Goal: Task Accomplishment & Management: Manage account settings

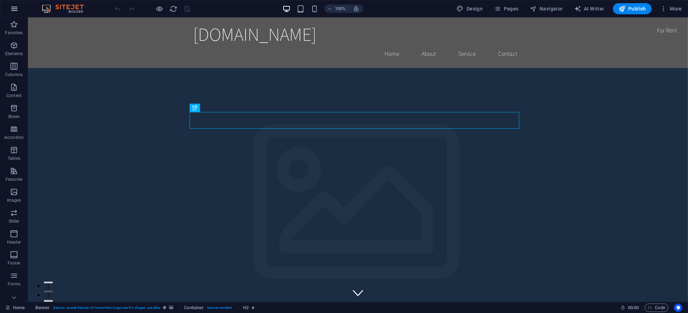
click at [0, 0] on icon "button" at bounding box center [0, 0] width 0 height 0
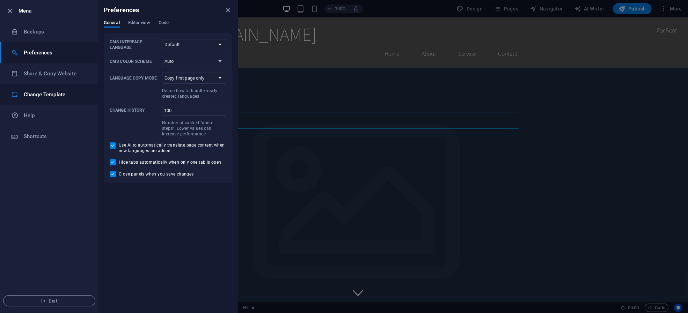
click at [55, 97] on h6 "Change Template" at bounding box center [56, 94] width 65 height 8
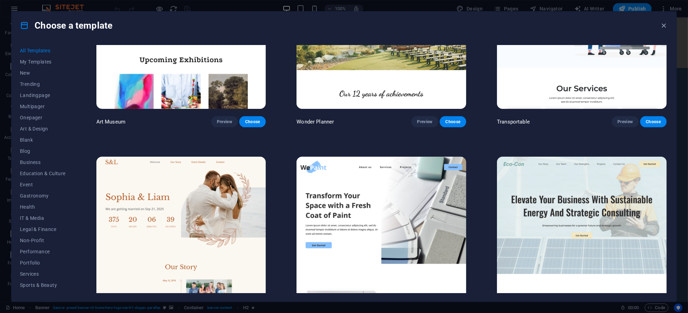
scroll to position [372, 0]
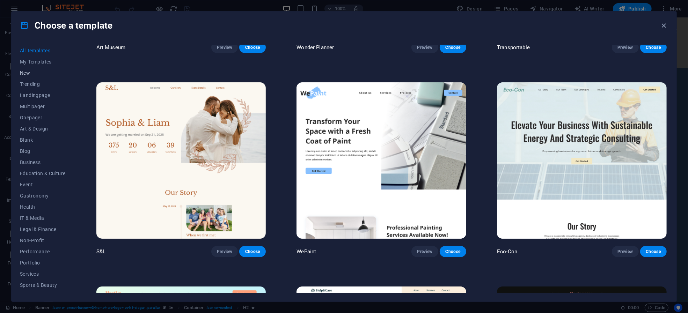
click at [0, 0] on span "New" at bounding box center [0, 0] width 0 height 0
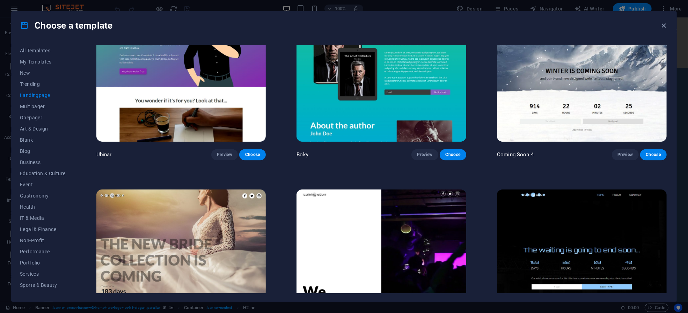
scroll to position [1554, 0]
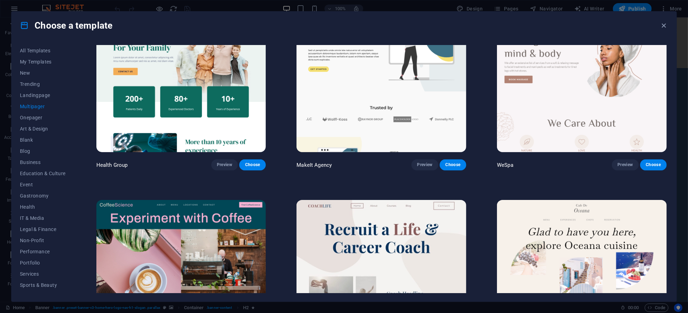
scroll to position [1368, 0]
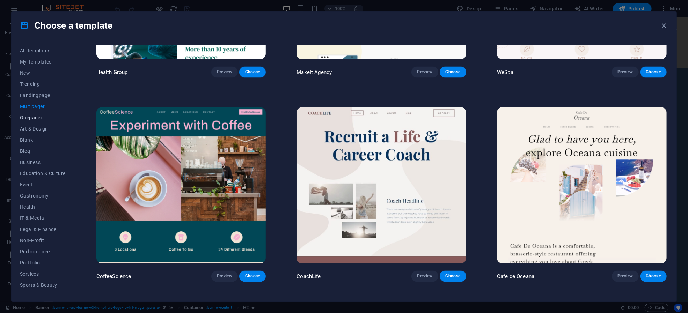
click at [0, 0] on span "Onepager" at bounding box center [0, 0] width 0 height 0
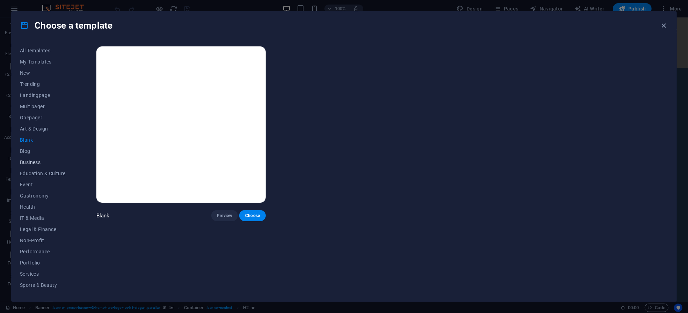
click at [0, 0] on span "Business" at bounding box center [0, 0] width 0 height 0
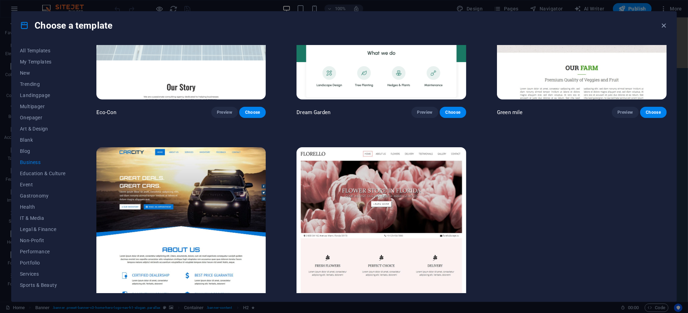
scroll to position [130, 0]
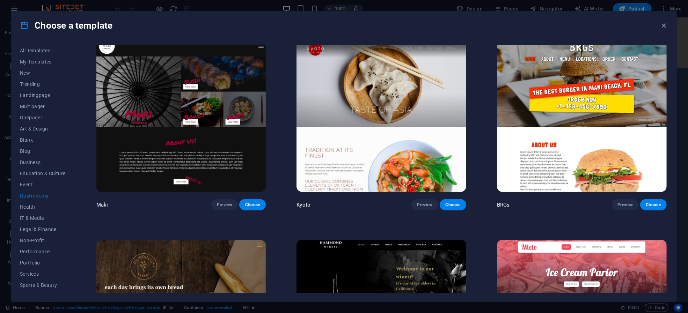
scroll to position [559, 0]
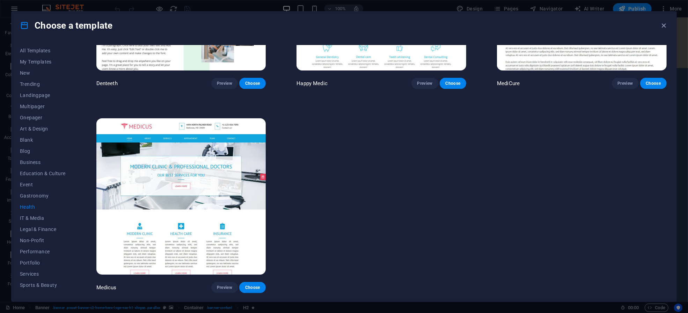
scroll to position [0, 0]
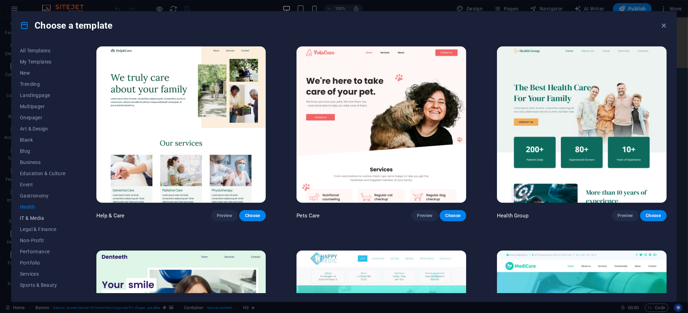
click at [0, 0] on span "IT & Media" at bounding box center [0, 0] width 0 height 0
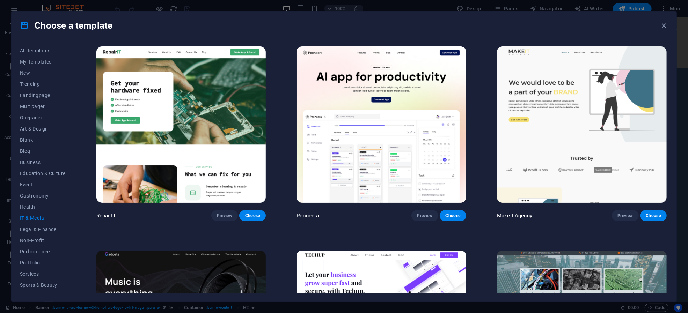
scroll to position [186, 0]
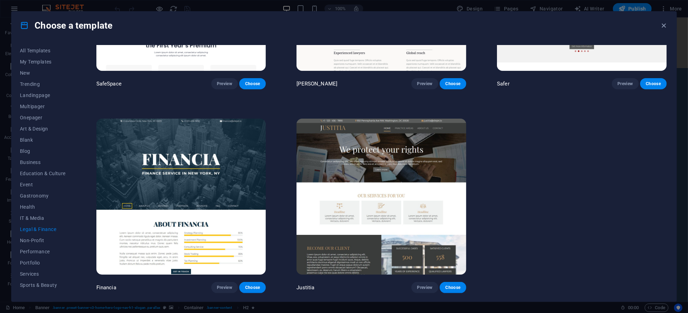
scroll to position [0, 0]
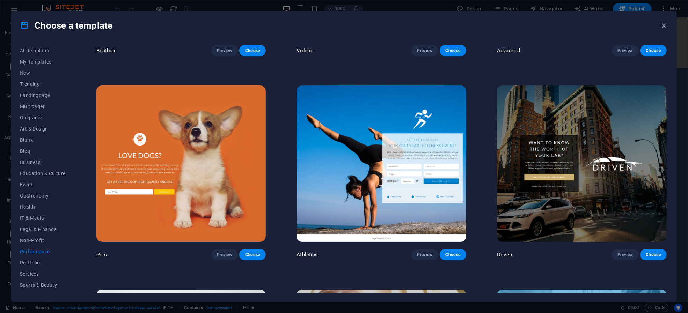
scroll to position [372, 0]
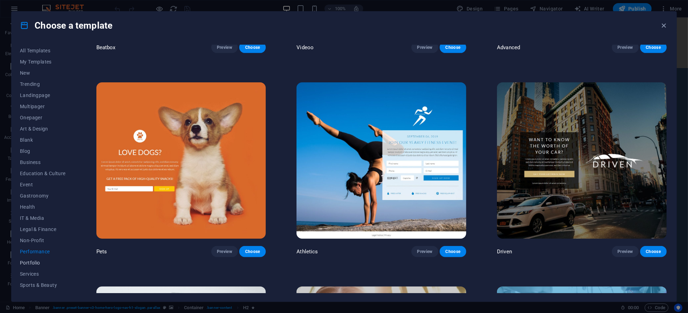
click at [38, 261] on span "Portfolio" at bounding box center [43, 263] width 46 height 6
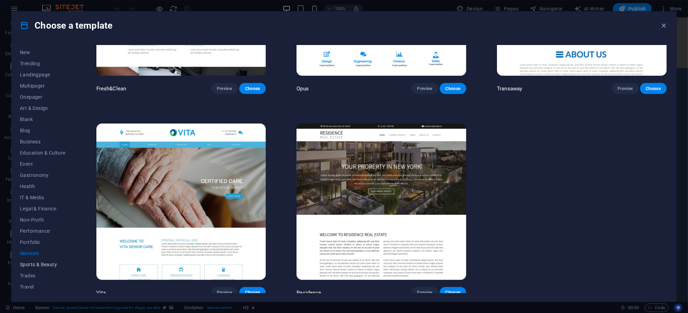
scroll to position [31, 0]
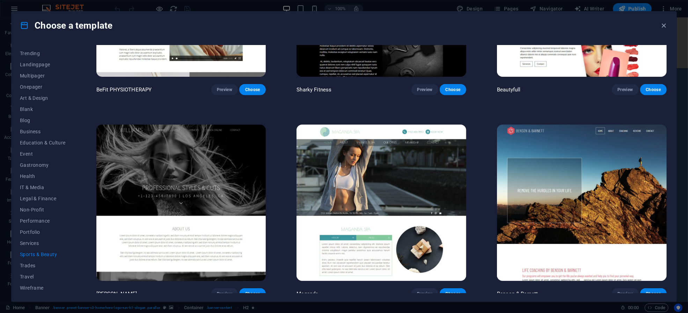
scroll to position [740, 0]
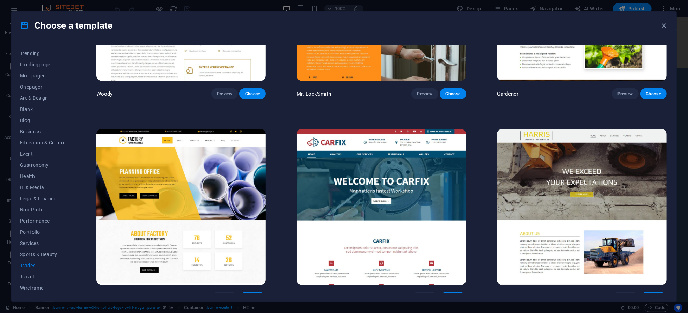
scroll to position [333, 0]
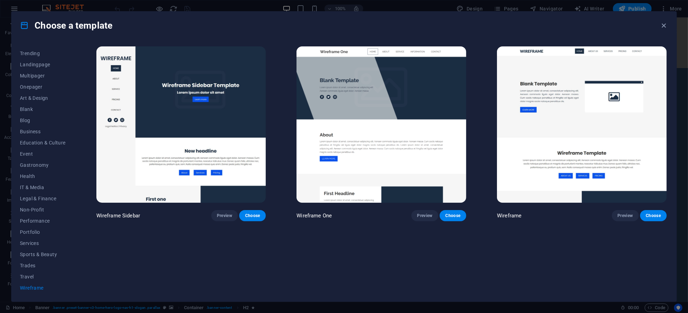
scroll to position [0, 0]
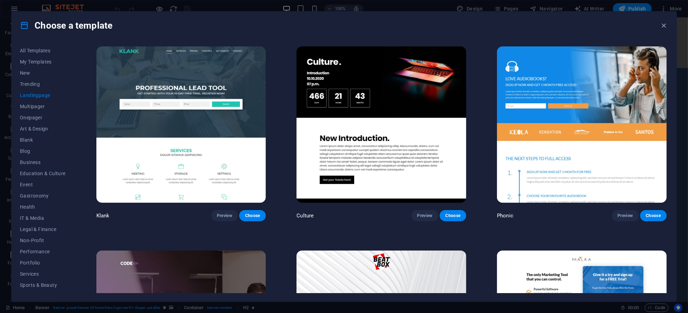
scroll to position [31, 0]
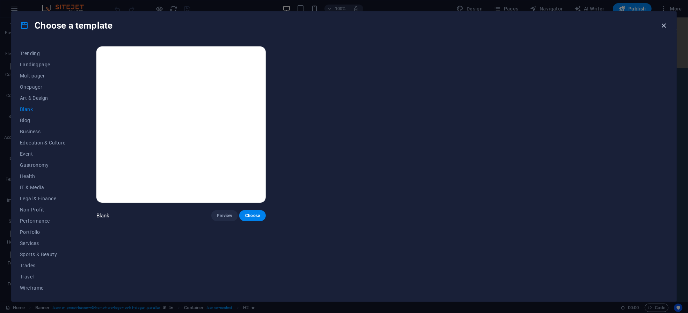
drag, startPoint x: 663, startPoint y: 27, endPoint x: 580, endPoint y: 33, distance: 82.9
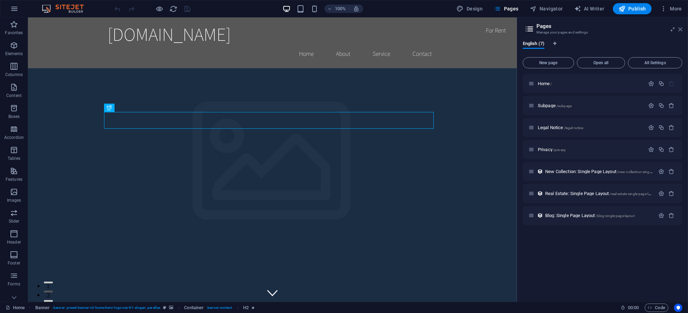
click at [680, 28] on icon at bounding box center [680, 30] width 4 height 6
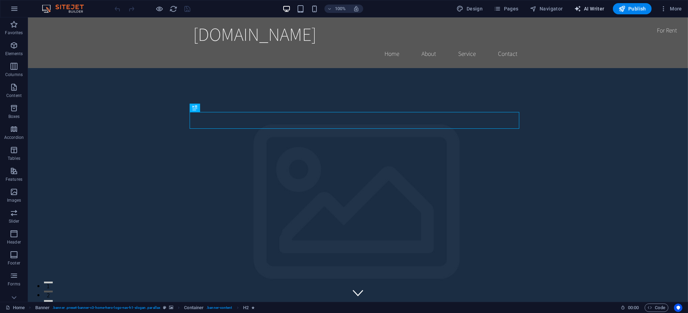
click at [595, 8] on span "AI Writer" at bounding box center [589, 8] width 30 height 7
select select "English"
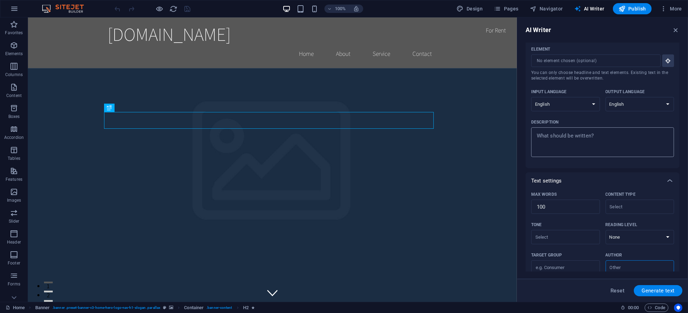
scroll to position [0, 0]
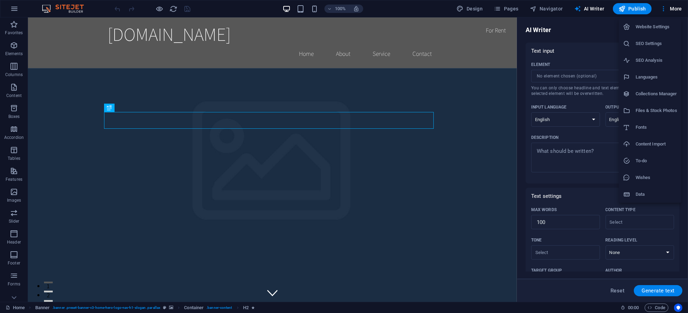
click at [385, 6] on div at bounding box center [344, 156] width 688 height 313
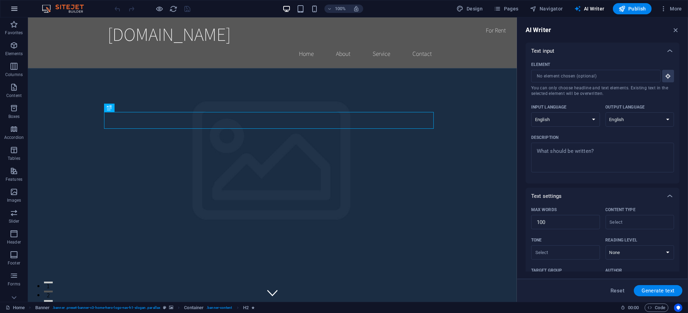
click at [0, 0] on icon "button" at bounding box center [0, 0] width 0 height 0
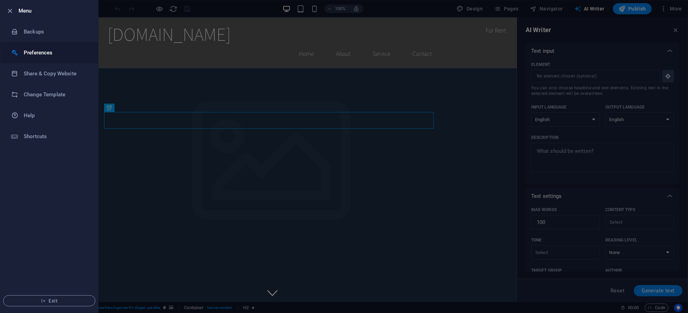
click at [43, 50] on h6 "Preferences" at bounding box center [56, 53] width 65 height 8
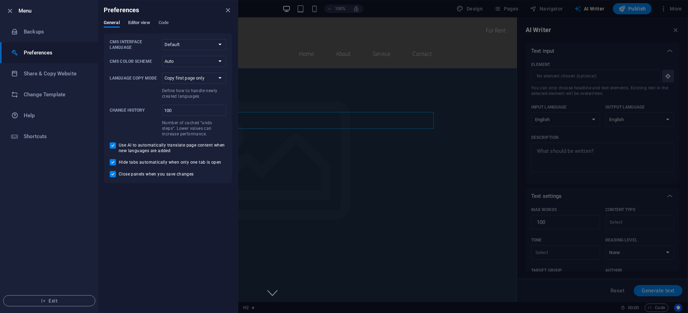
click at [140, 24] on span "Editor view" at bounding box center [139, 24] width 22 height 10
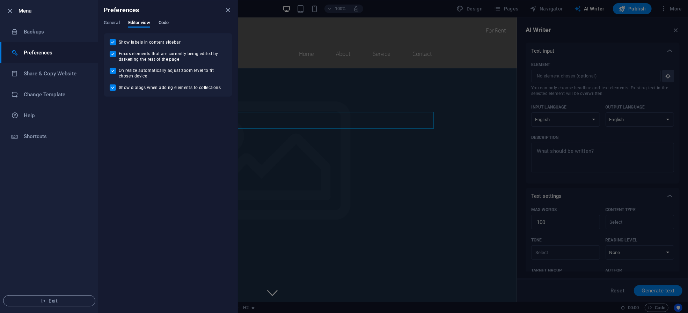
click at [161, 22] on span "Code" at bounding box center [163, 24] width 10 height 10
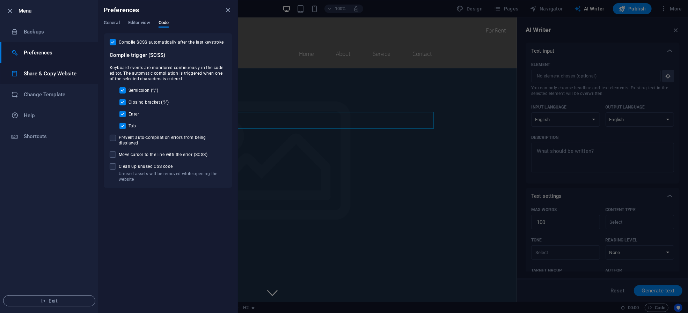
click at [31, 75] on h6 "Share & Copy Website" at bounding box center [56, 73] width 65 height 8
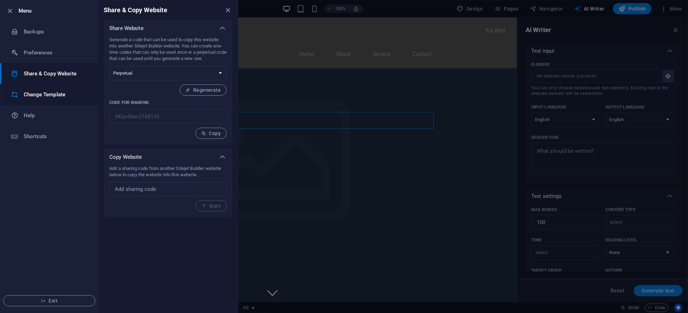
click at [31, 89] on li "Change Template" at bounding box center [49, 94] width 98 height 21
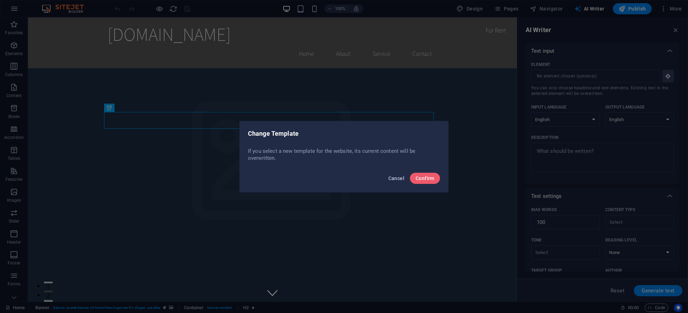
click at [399, 177] on span "Cancel" at bounding box center [396, 179] width 16 height 6
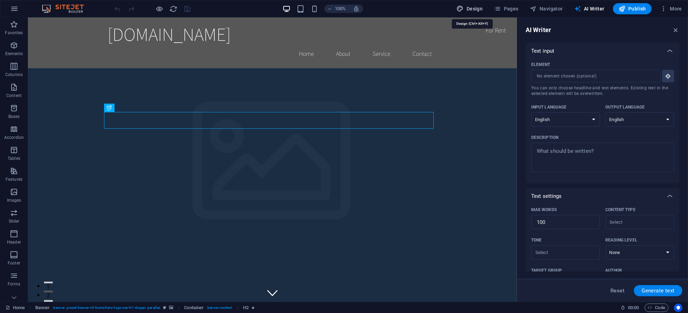
click at [0, 0] on span "Design" at bounding box center [0, 0] width 0 height 0
select select "rem"
select select "200"
select select "px"
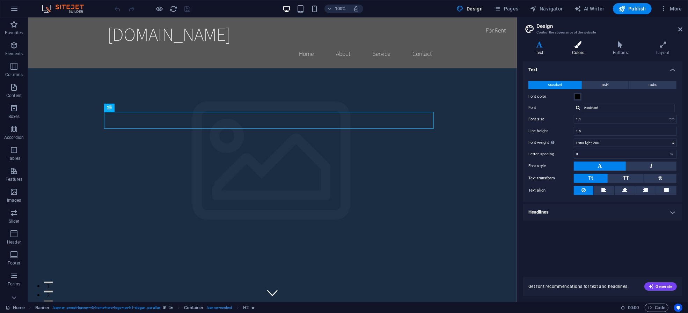
click at [581, 46] on icon at bounding box center [578, 44] width 38 height 7
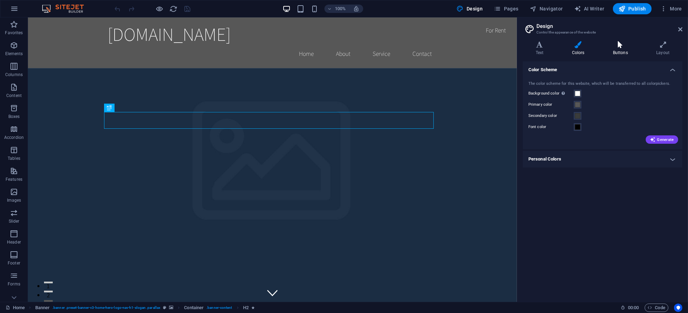
click at [627, 43] on icon at bounding box center [620, 44] width 40 height 7
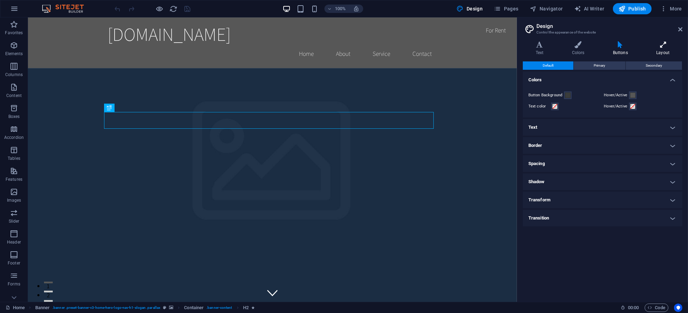
click at [662, 43] on icon at bounding box center [662, 44] width 39 height 7
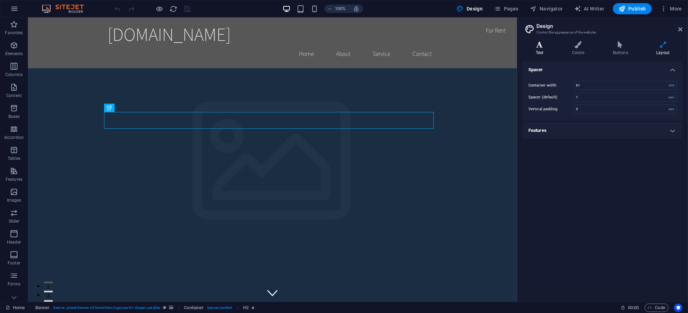
click at [533, 46] on icon at bounding box center [540, 44] width 34 height 7
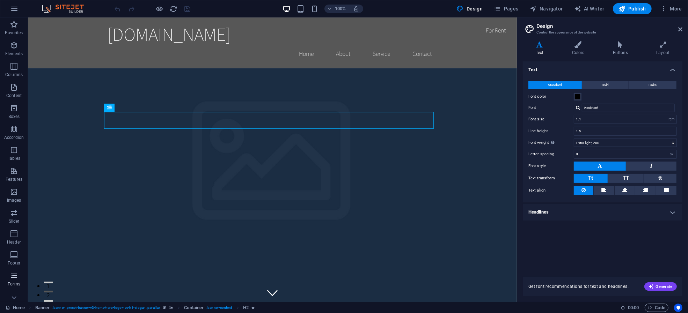
scroll to position [29, 0]
click at [16, 291] on icon "button" at bounding box center [14, 288] width 8 height 8
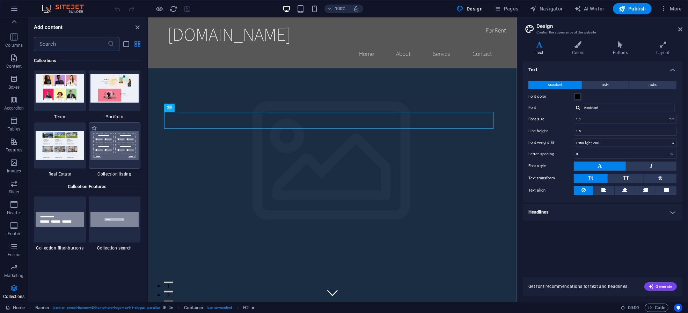
scroll to position [6529, 0]
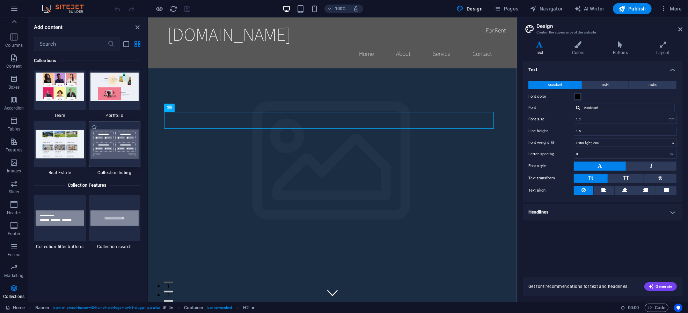
click at [130, 160] on div at bounding box center [115, 144] width 52 height 46
select select
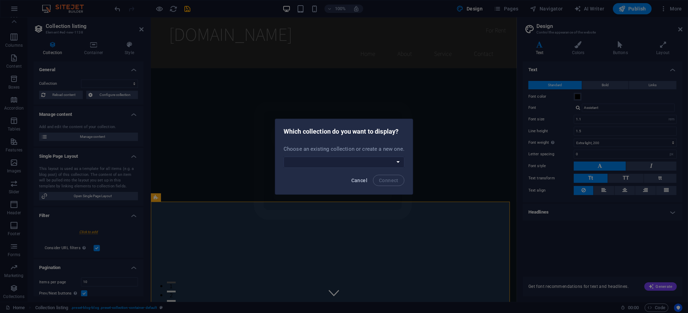
click at [356, 179] on span "Cancel" at bounding box center [359, 181] width 16 height 6
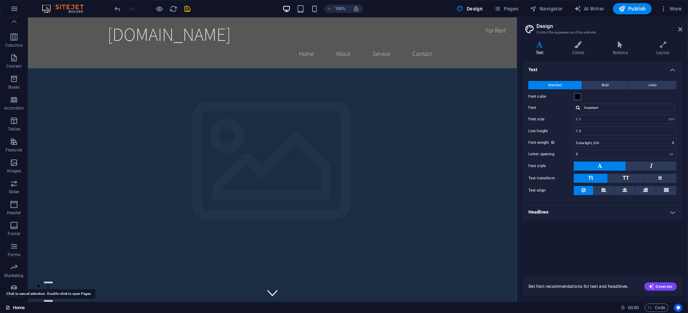
click at [0, 0] on link "Home" at bounding box center [0, 0] width 0 height 0
click at [0, 0] on icon "button" at bounding box center [0, 0] width 0 height 0
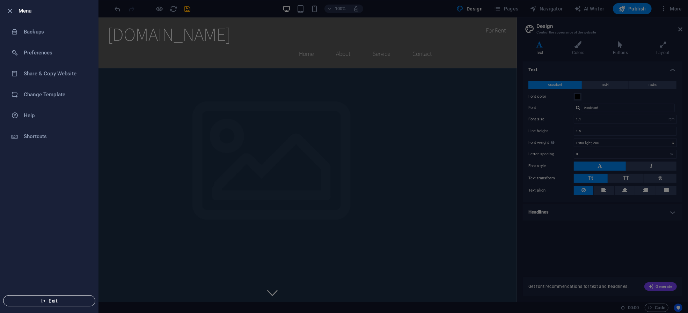
click at [52, 302] on span "Exit" at bounding box center [49, 301] width 80 height 6
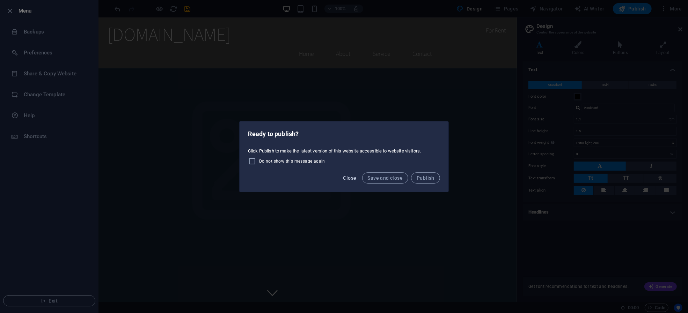
click at [355, 179] on span "Close" at bounding box center [349, 178] width 13 height 6
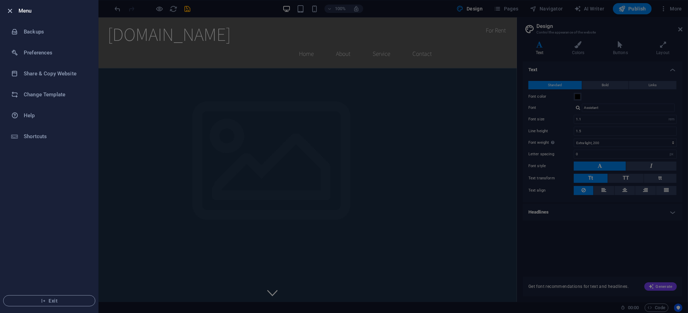
click at [12, 8] on icon "button" at bounding box center [10, 11] width 8 height 8
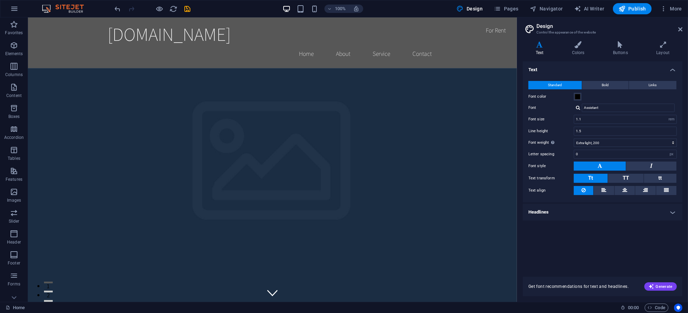
click at [67, 8] on img at bounding box center [66, 9] width 52 height 8
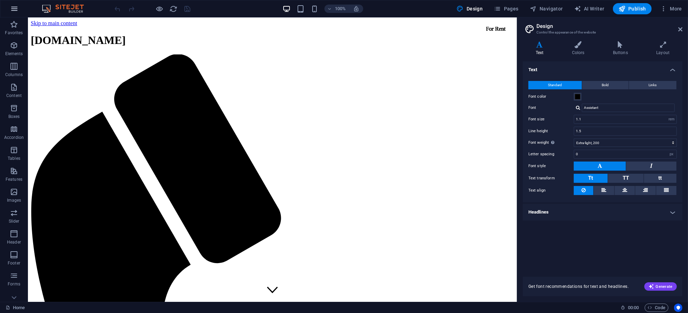
click at [239, 273] on button "button" at bounding box center [244, 276] width 10 height 6
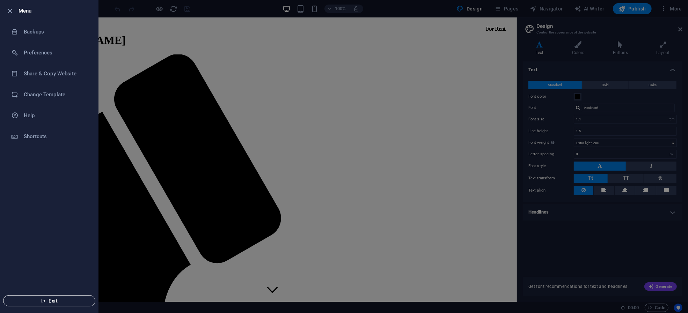
click at [39, 301] on span "Exit" at bounding box center [49, 301] width 80 height 6
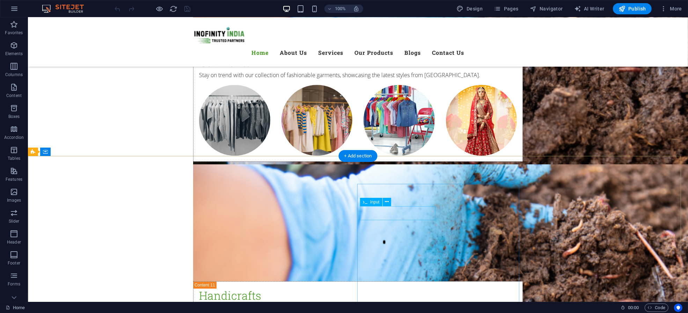
scroll to position [4816, 0]
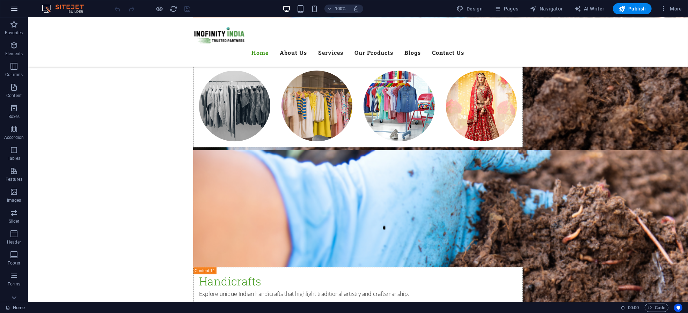
click at [13, 7] on icon "button" at bounding box center [14, 9] width 8 height 8
